Goal: Transaction & Acquisition: Purchase product/service

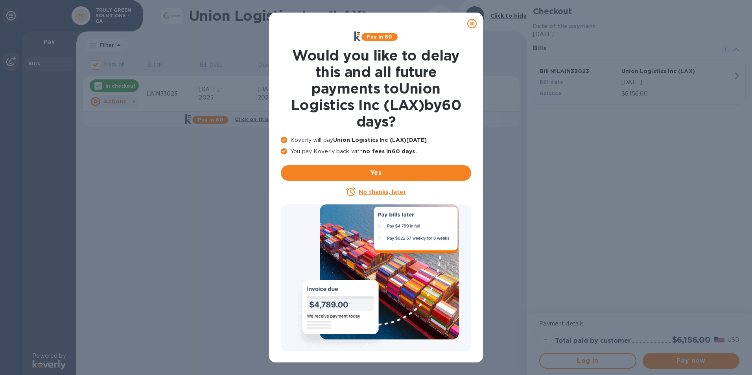
click at [470, 19] on icon at bounding box center [472, 23] width 9 height 9
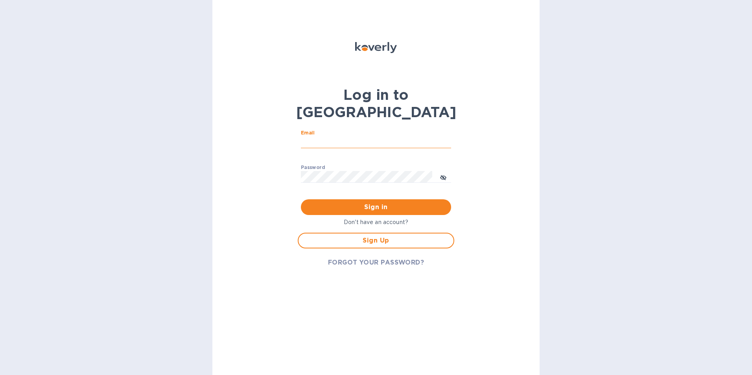
click at [370, 137] on input "Email" at bounding box center [376, 143] width 150 height 12
type input "[EMAIL_ADDRESS][DOMAIN_NAME]"
